Goal: Information Seeking & Learning: Learn about a topic

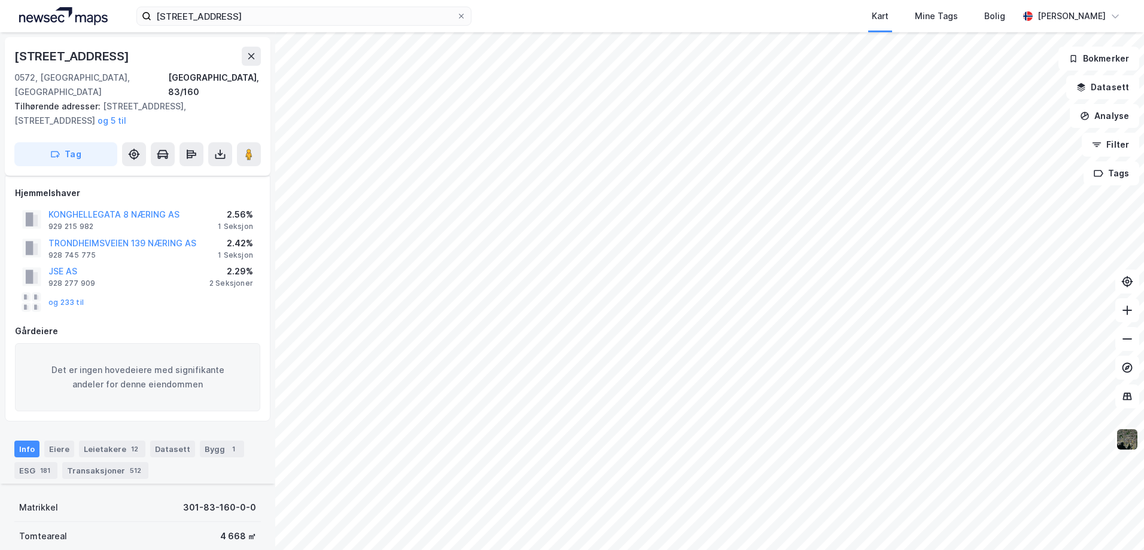
scroll to position [347, 0]
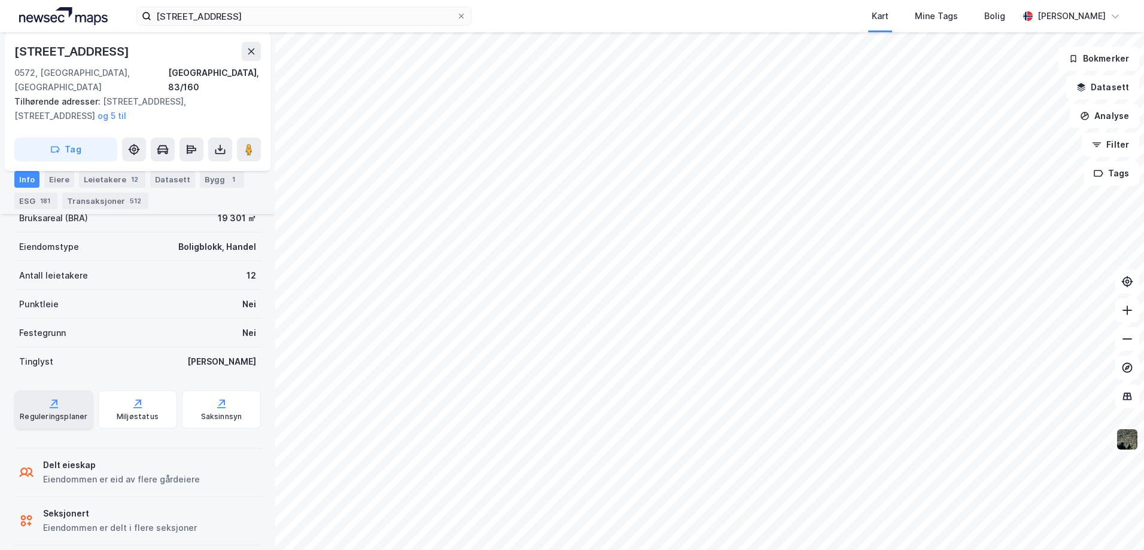
click at [61, 394] on div "Reguleringsplaner" at bounding box center [53, 410] width 79 height 38
click at [26, 201] on div "ESG 181" at bounding box center [35, 201] width 43 height 17
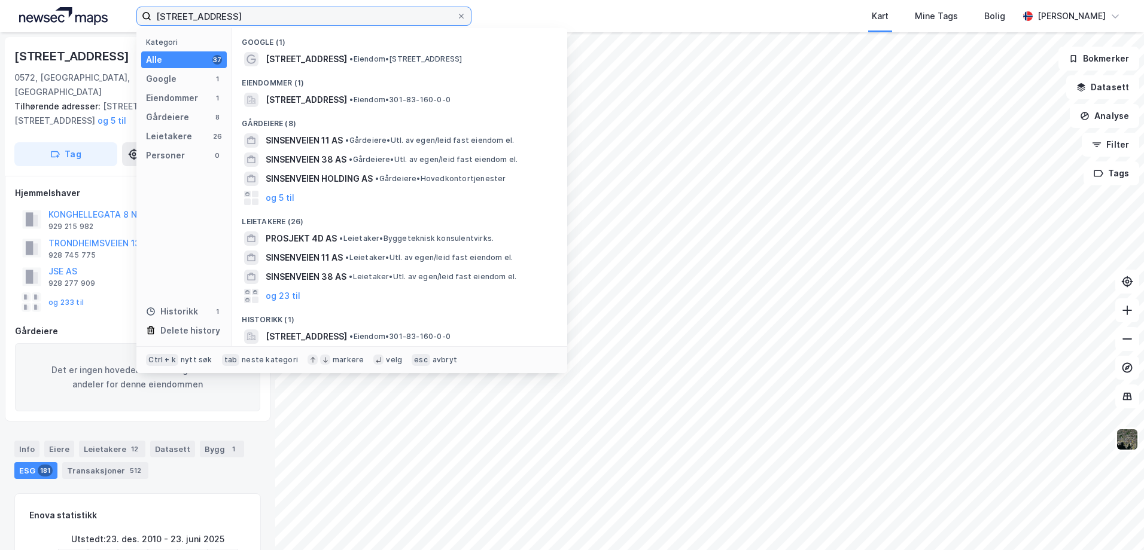
drag, startPoint x: 297, startPoint y: 20, endPoint x: 2, endPoint y: 20, distance: 294.9
click at [2, 20] on div "sinsenveien 4d Kategori Alle 37 Google 1 Eiendommer 1 Gårdeiere 8 Leietakere 26…" at bounding box center [572, 16] width 1144 height 32
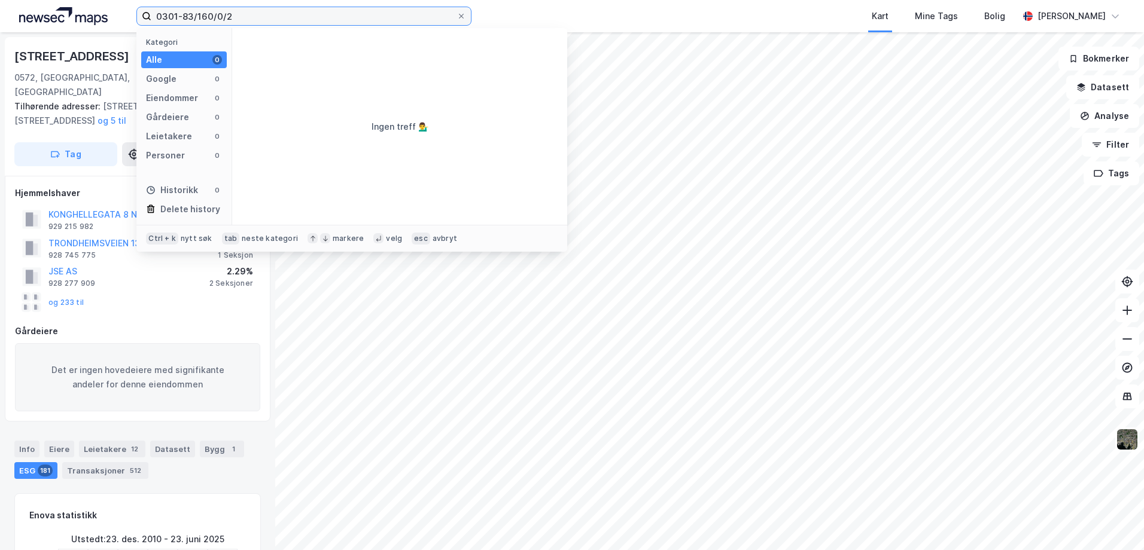
type input "0301-83/160/0/2"
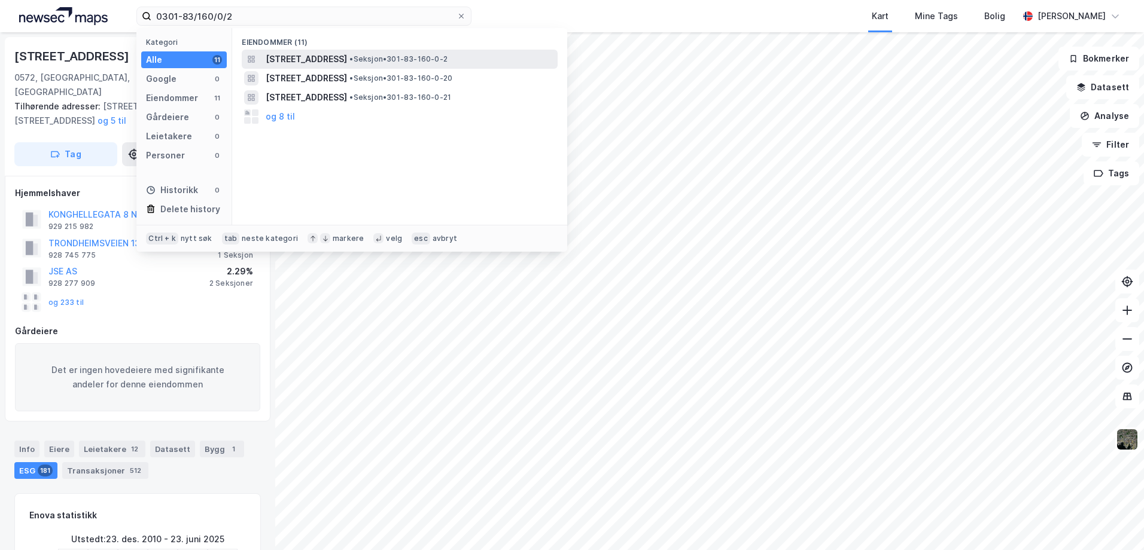
click at [302, 54] on span "[STREET_ADDRESS]" at bounding box center [306, 59] width 81 height 14
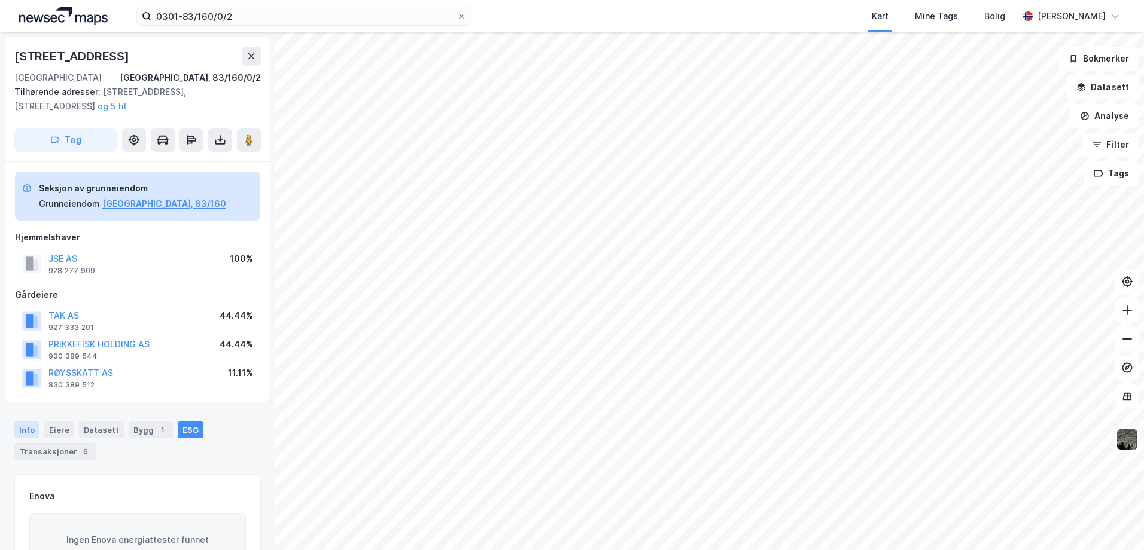
click at [18, 424] on div "Info" at bounding box center [26, 430] width 25 height 17
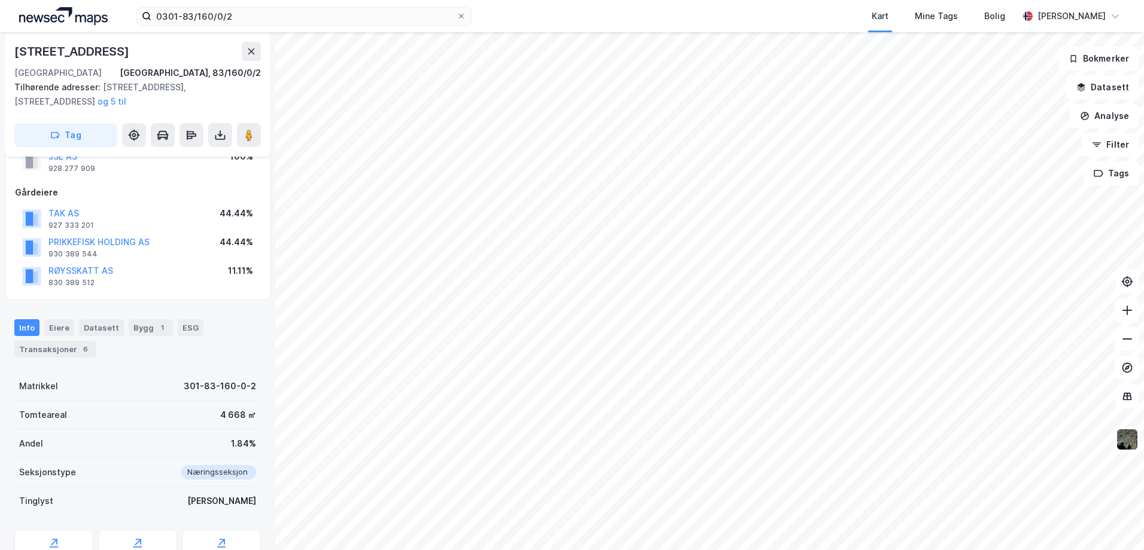
scroll to position [159, 0]
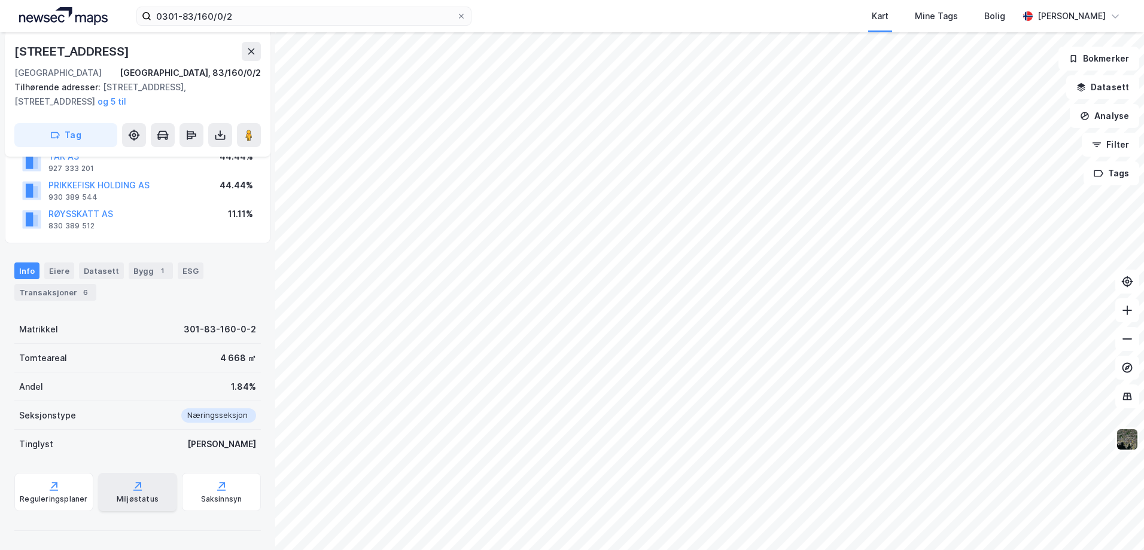
click at [135, 491] on icon at bounding box center [137, 490] width 8 height 1
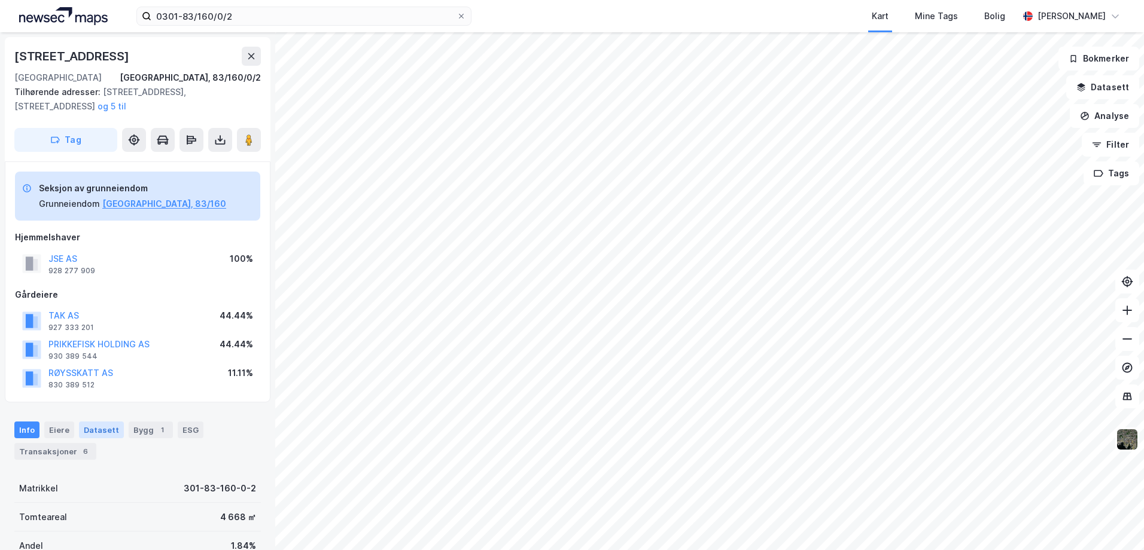
click at [103, 435] on div "Datasett" at bounding box center [101, 430] width 45 height 17
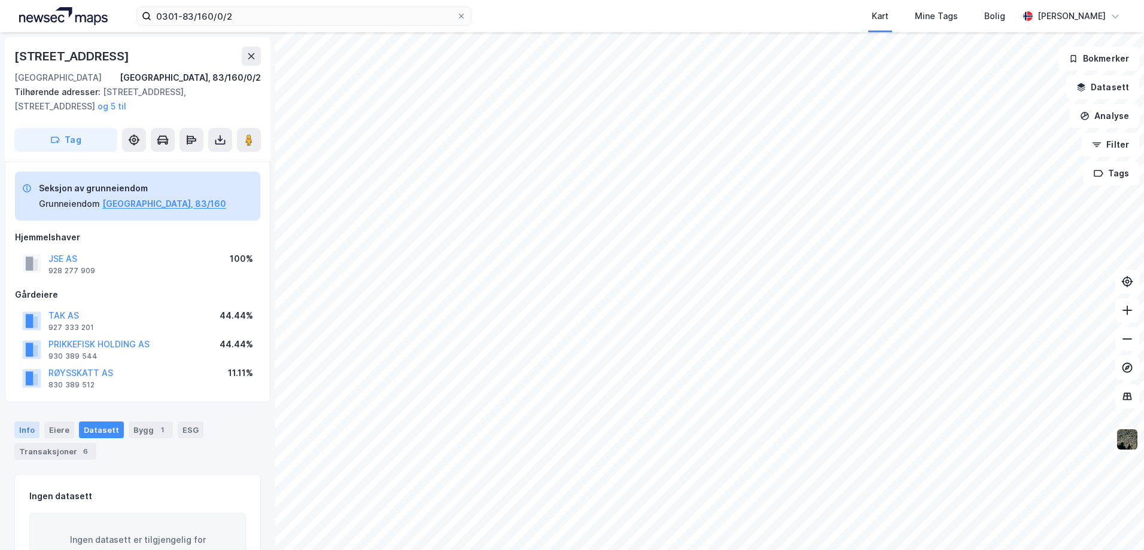
click at [29, 429] on div "Info" at bounding box center [26, 430] width 25 height 17
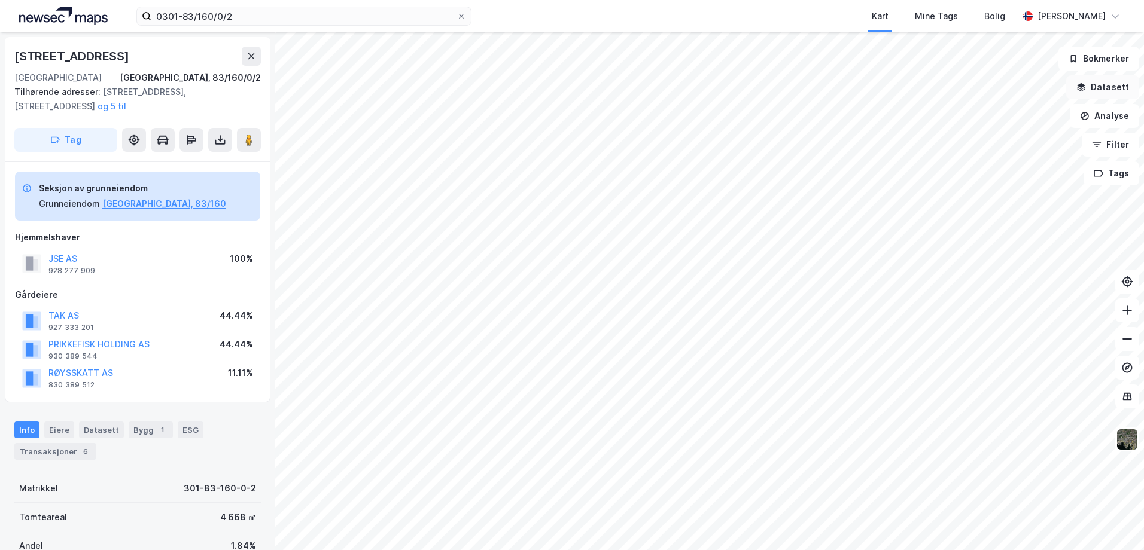
click at [1100, 87] on button "Datasett" at bounding box center [1102, 87] width 73 height 24
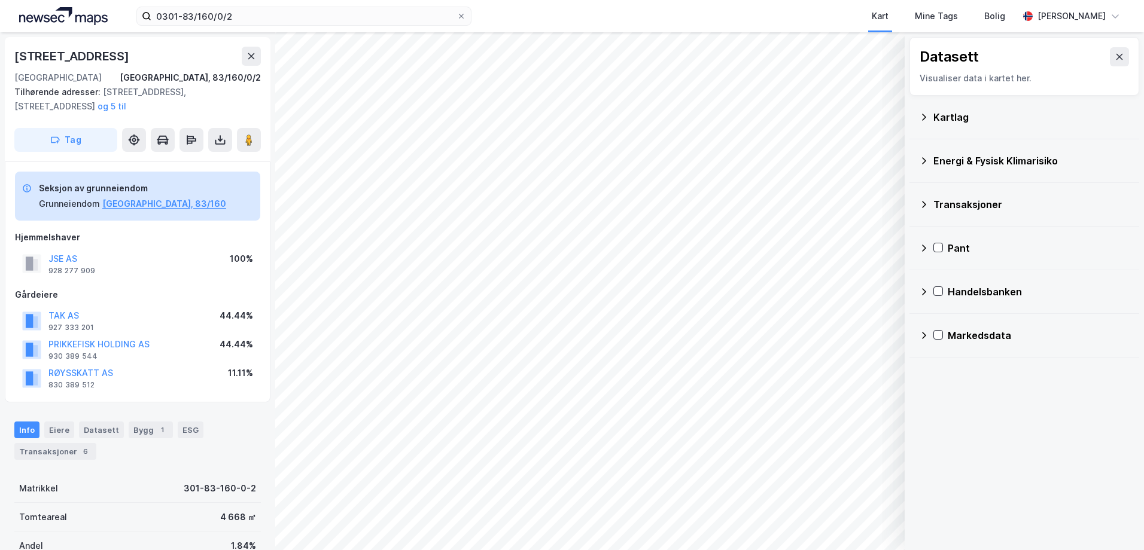
click at [925, 118] on icon at bounding box center [924, 117] width 10 height 10
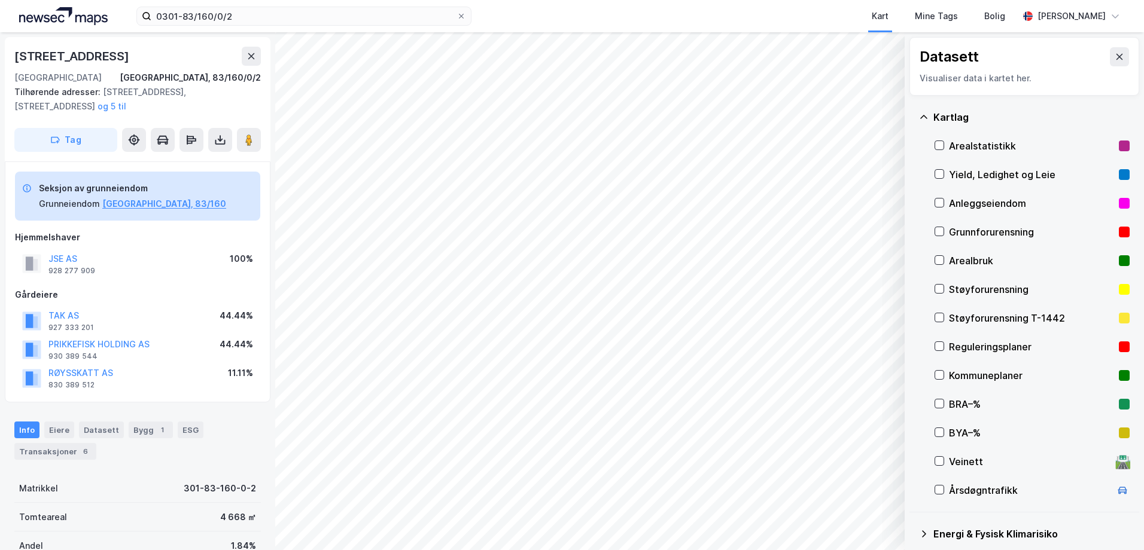
click at [940, 179] on div at bounding box center [939, 174] width 10 height 10
click at [940, 175] on icon at bounding box center [939, 174] width 7 height 4
click at [941, 147] on icon at bounding box center [939, 145] width 8 height 8
click at [938, 144] on icon at bounding box center [939, 145] width 8 height 8
